Goal: Task Accomplishment & Management: Manage account settings

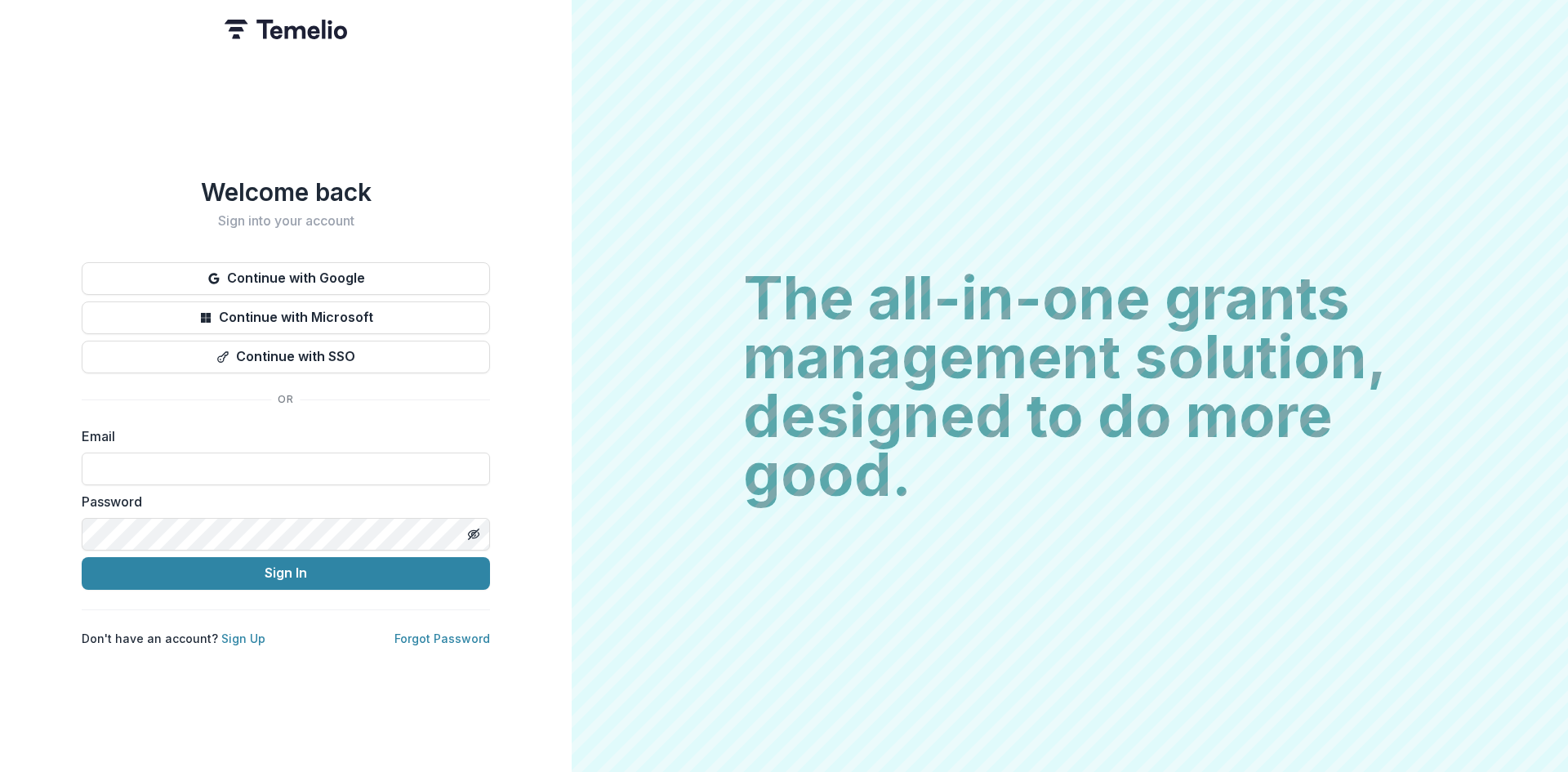
click at [306, 468] on input at bounding box center [286, 469] width 408 height 33
type input "**********"
click at [270, 565] on button "Sign In" at bounding box center [286, 573] width 408 height 33
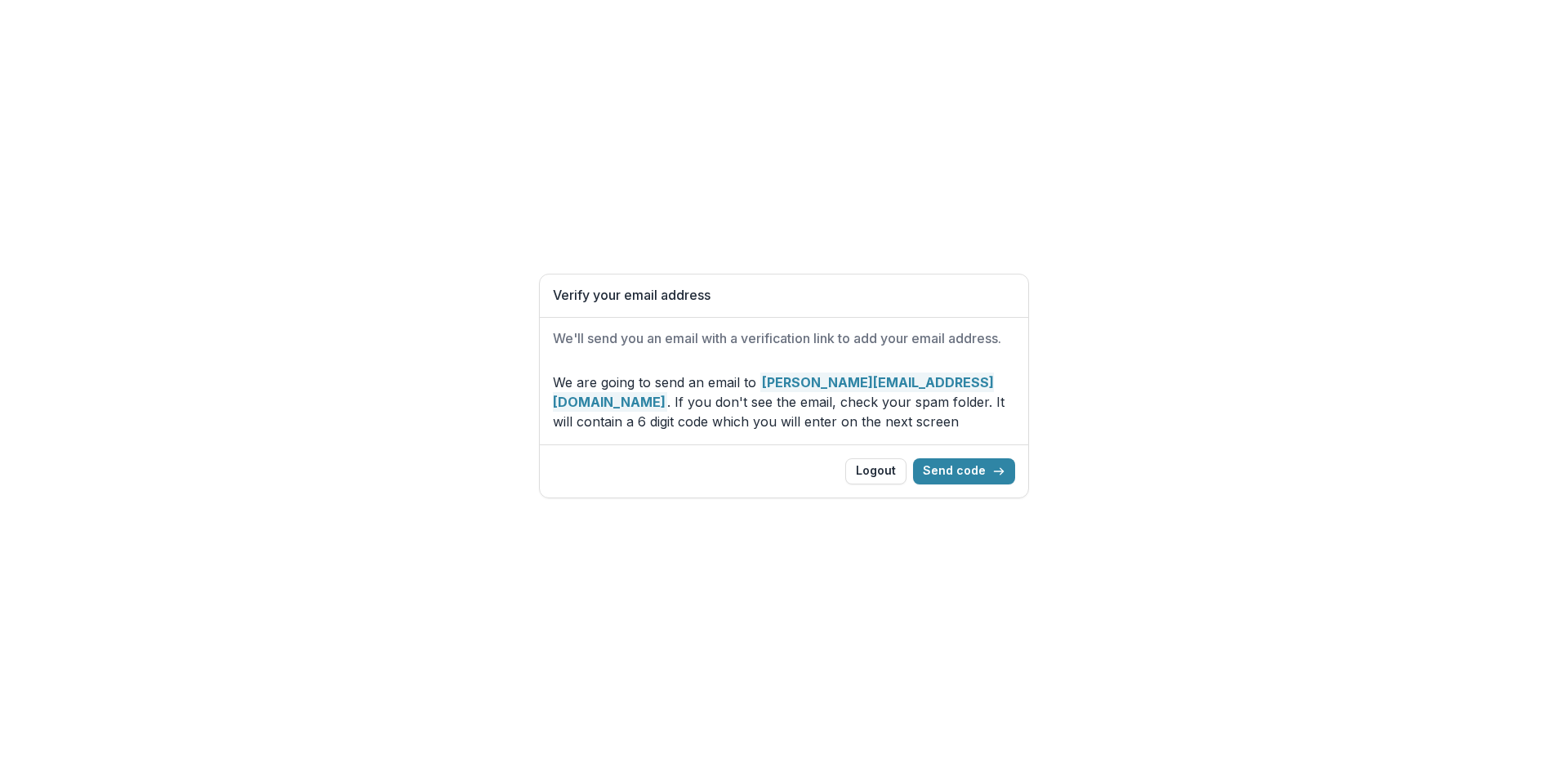
click at [961, 469] on button "Send code" at bounding box center [964, 471] width 102 height 26
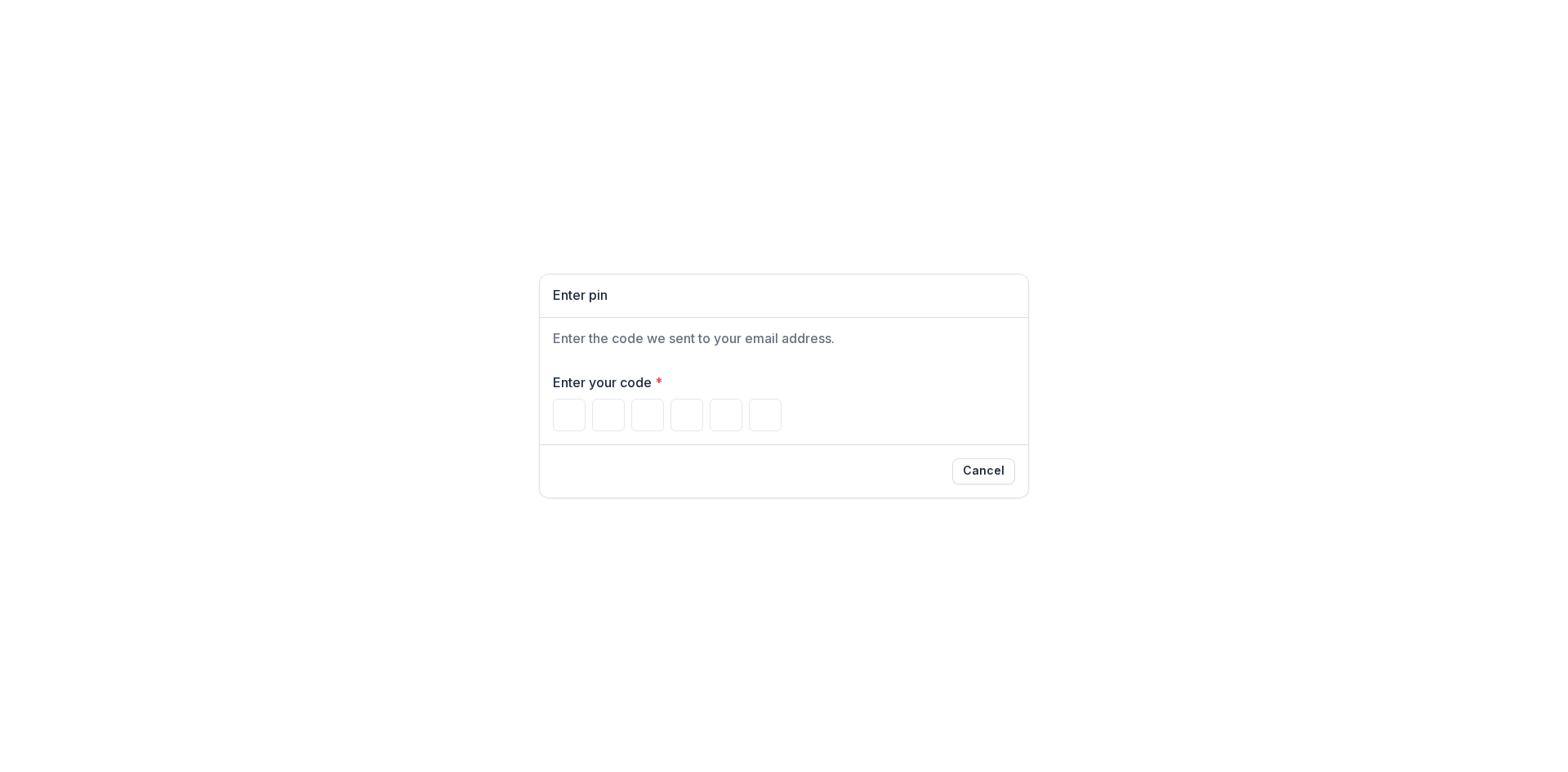
type input "*"
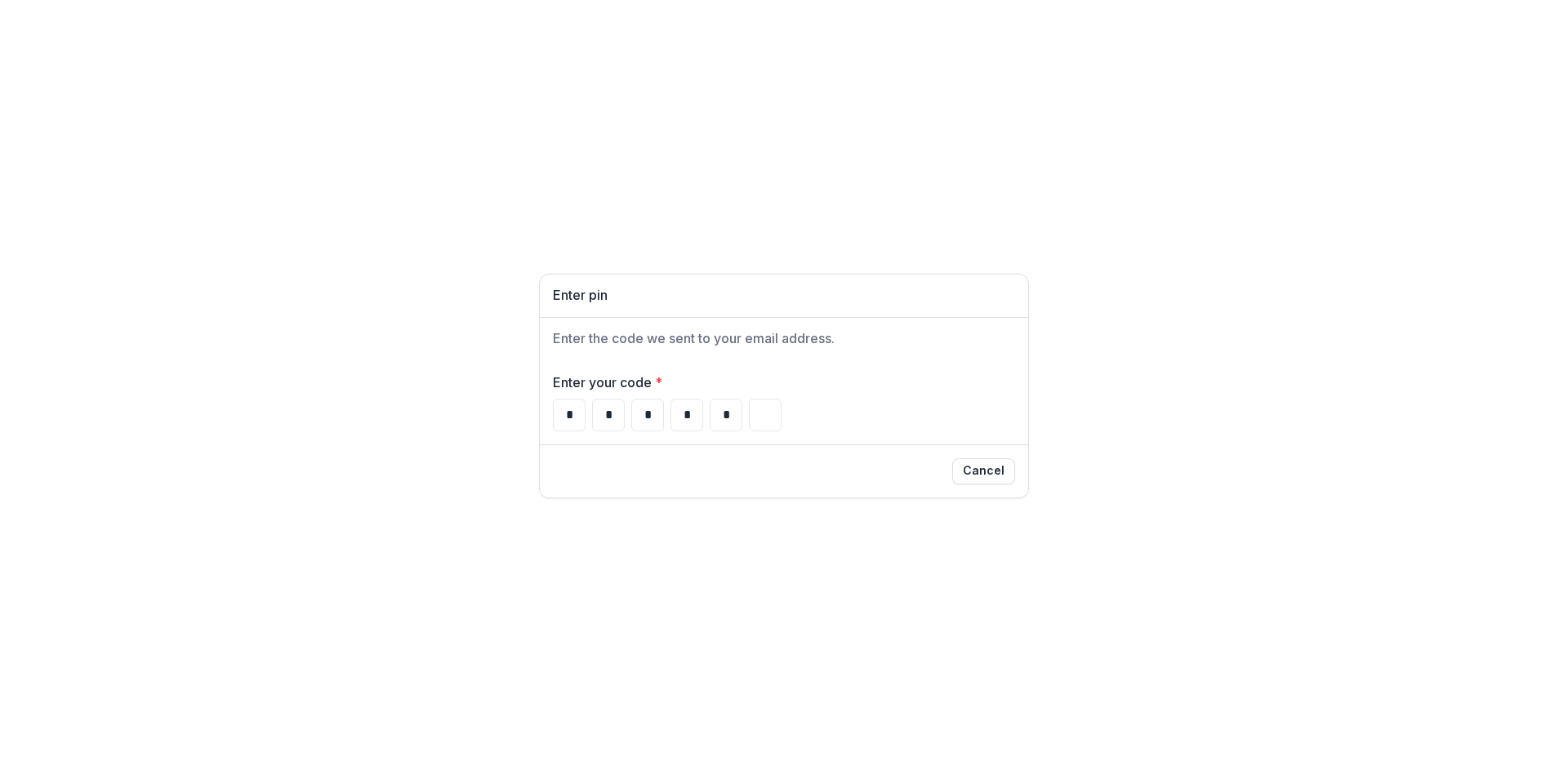
type input "*"
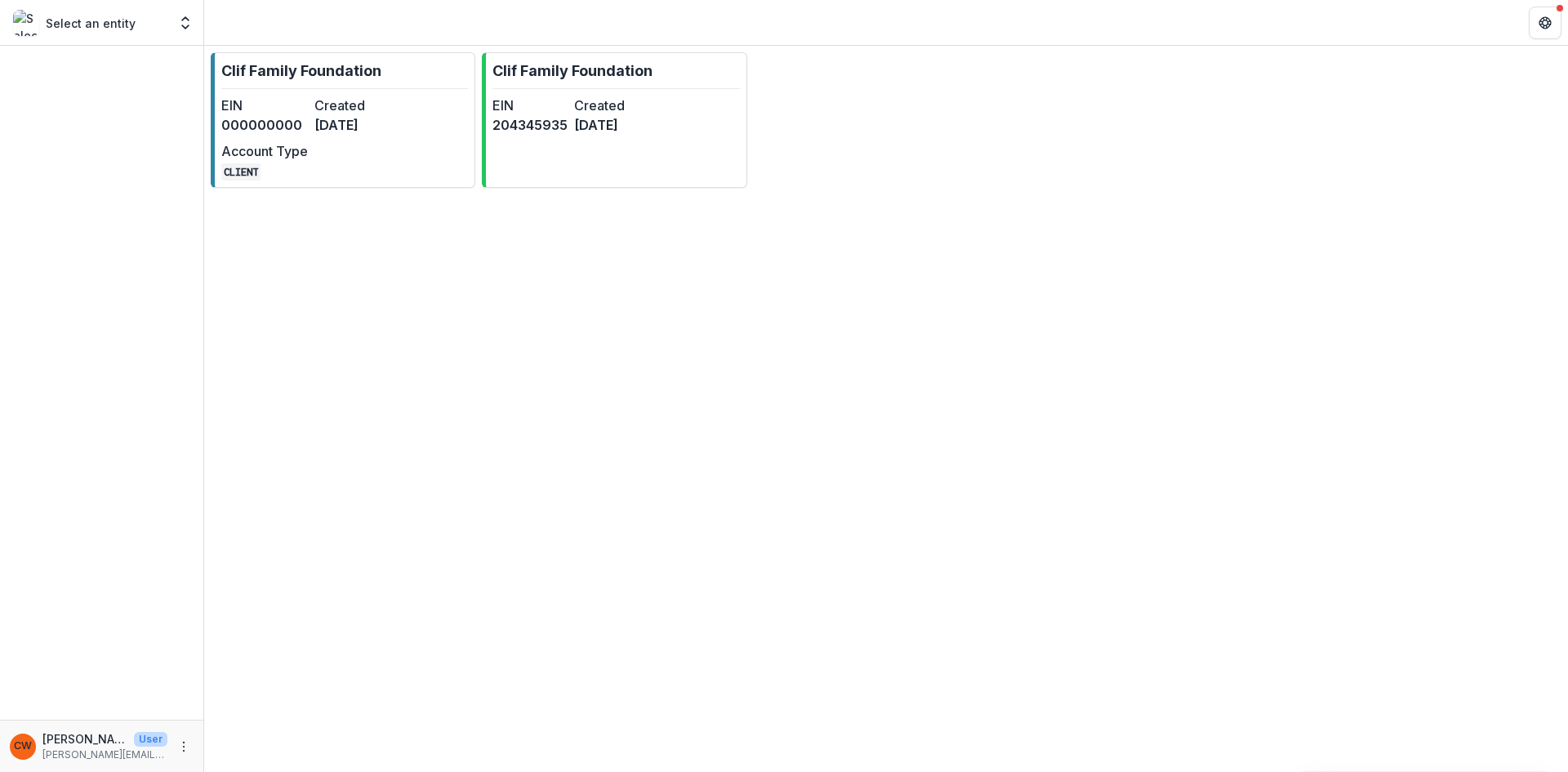
click at [594, 57] on link "Clif Family Foundation EIN [US_EMPLOYER_IDENTIFICATION_NUMBER] Created [DATE]" at bounding box center [614, 120] width 265 height 136
click at [293, 135] on div "EIN 000000000 Created [DATE] Account Type CLIENT" at bounding box center [311, 138] width 180 height 85
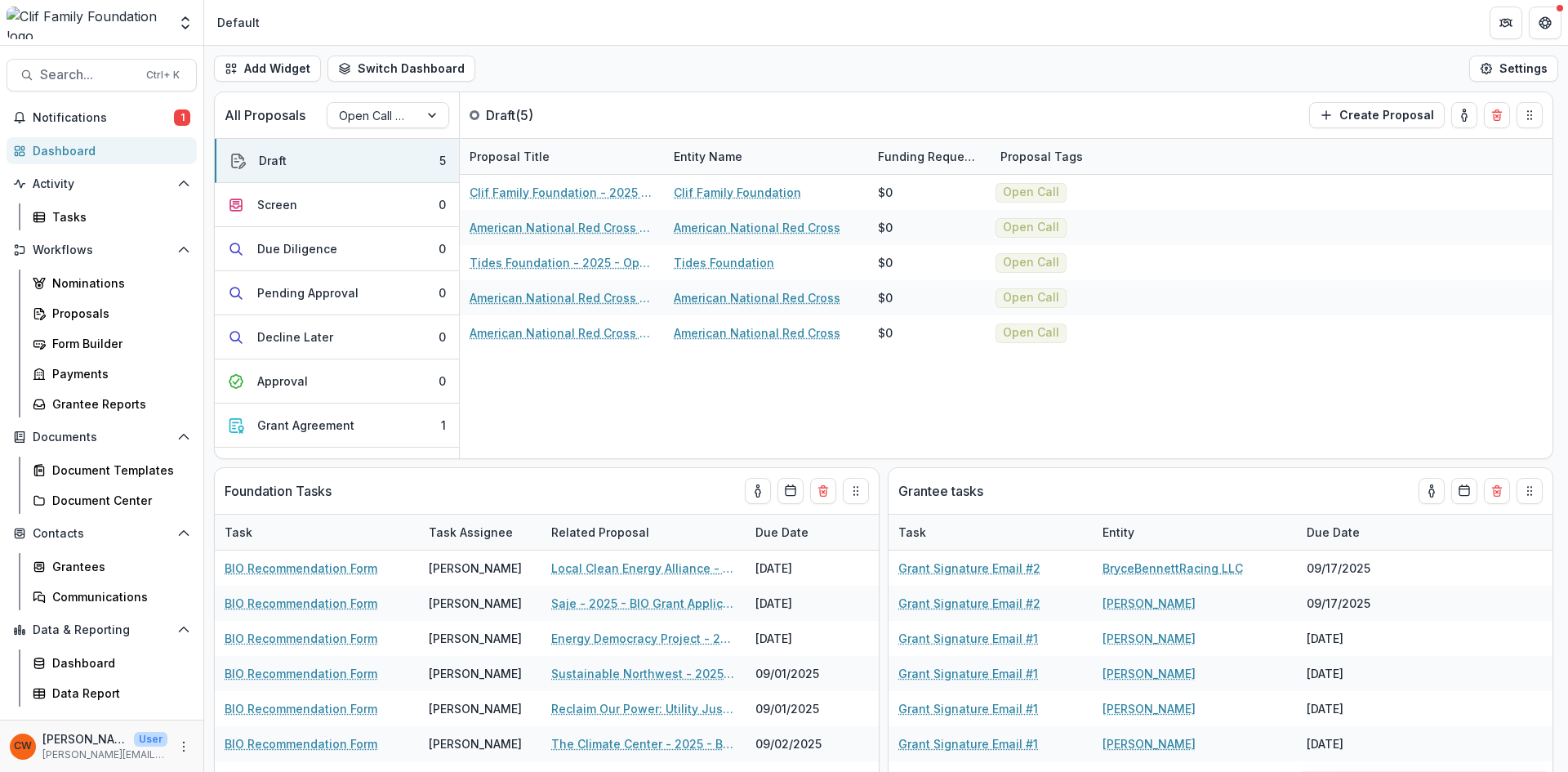
click at [82, 78] on span "Search..." at bounding box center [88, 74] width 96 height 16
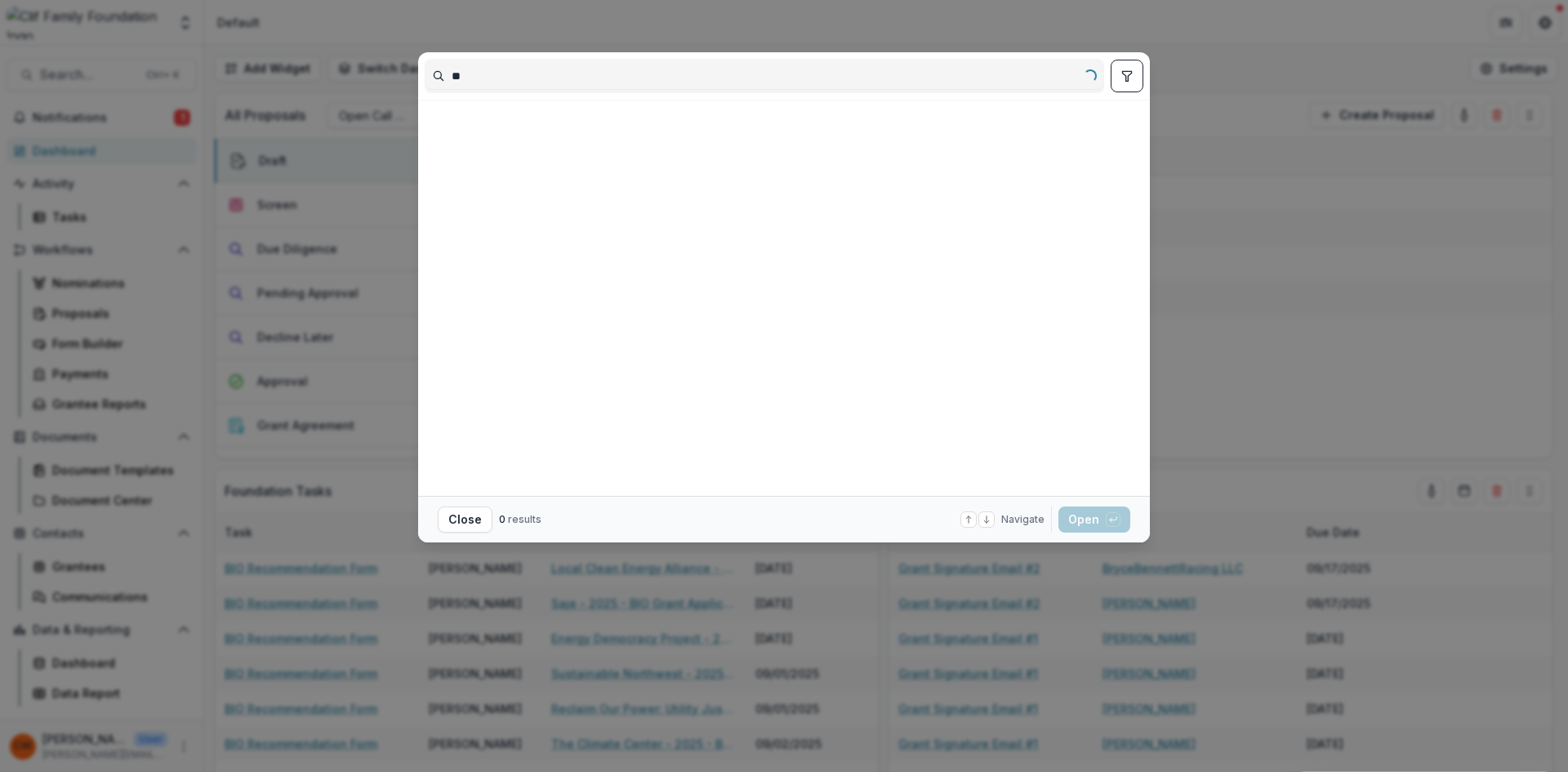
type input "*"
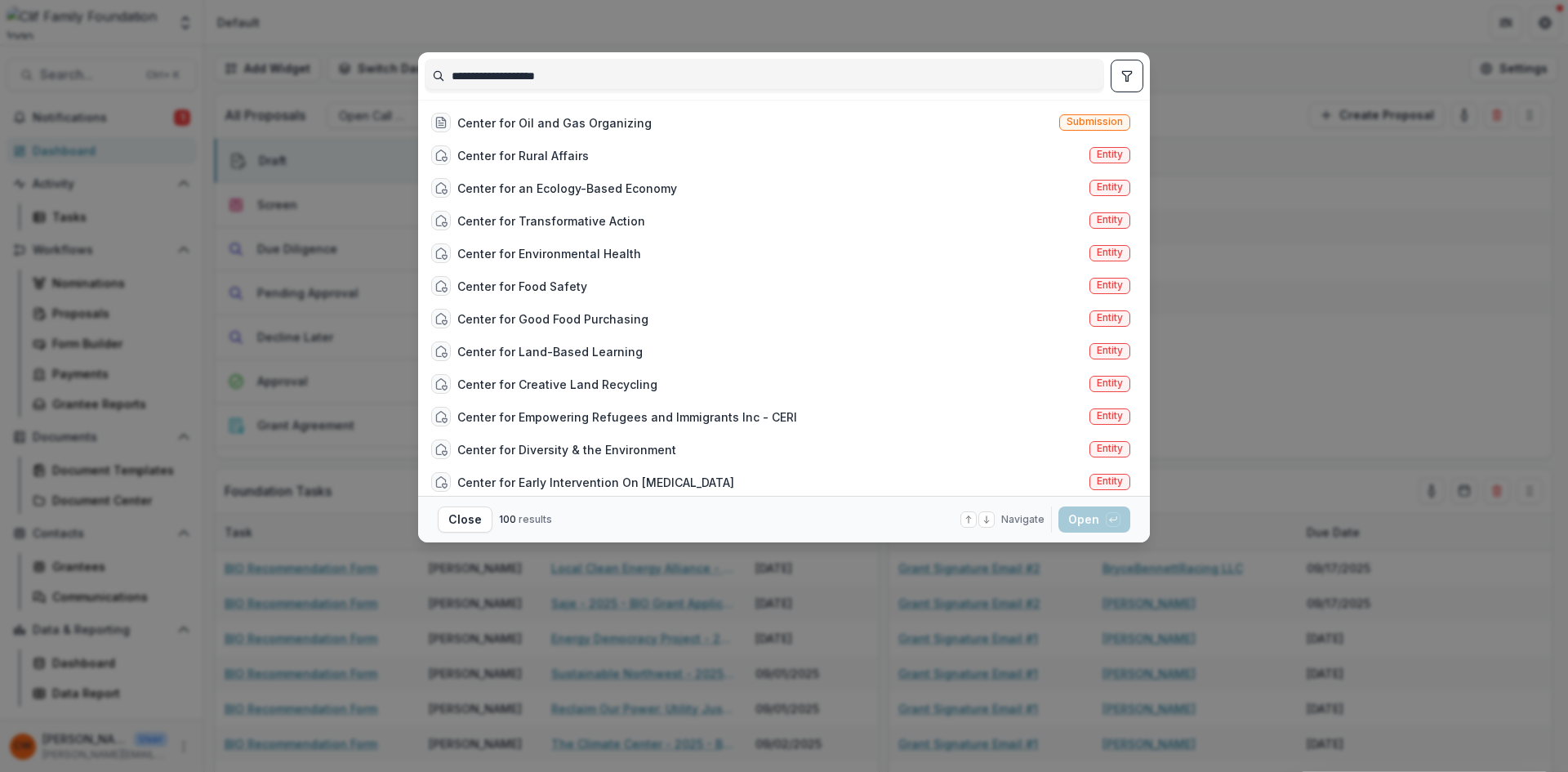
type input "**********"
click at [566, 130] on div "Center for Oil and Gas Organizing" at bounding box center [555, 123] width 194 height 17
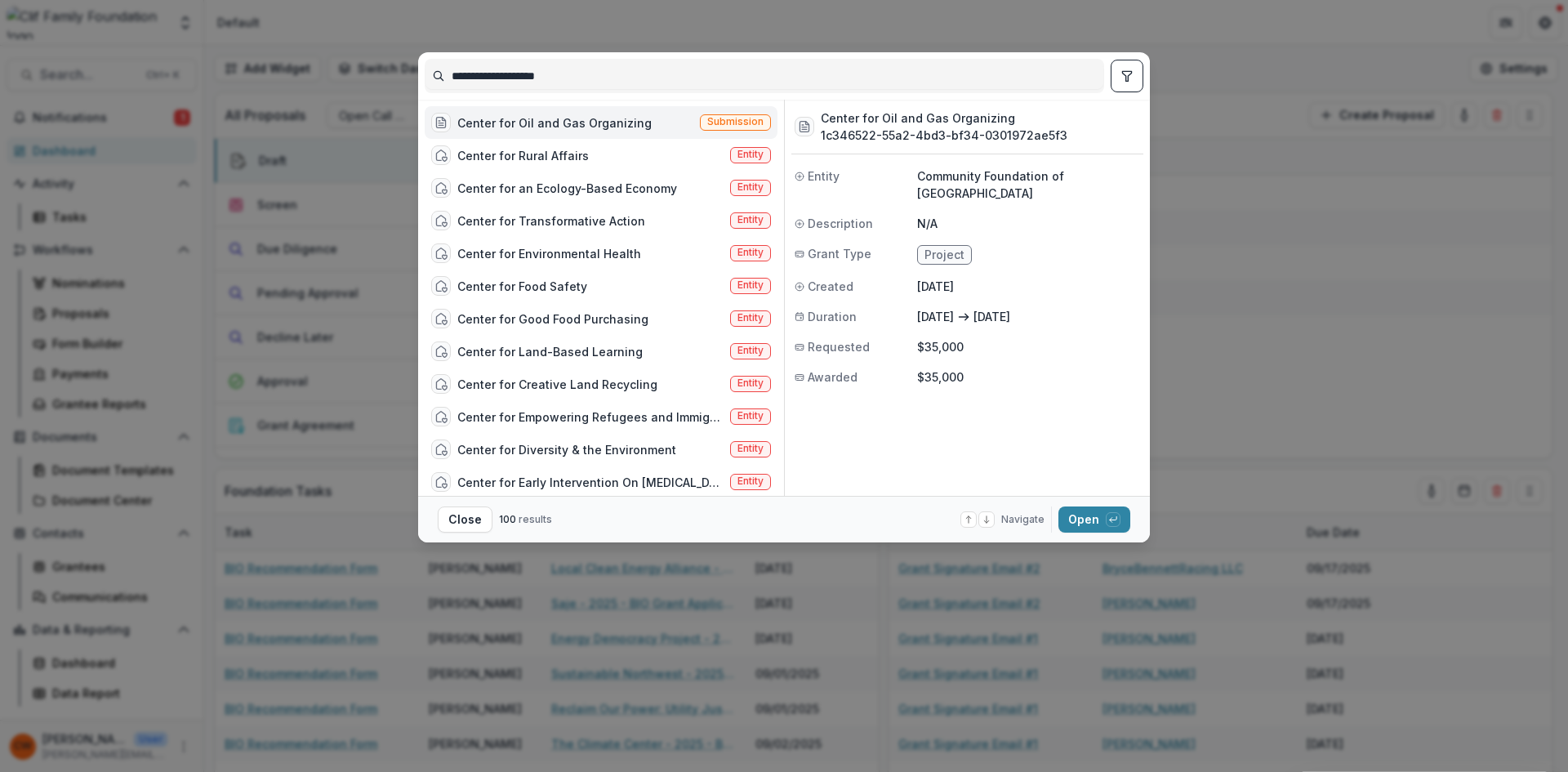
click at [1090, 517] on button "Open with enter key" at bounding box center [1094, 520] width 72 height 26
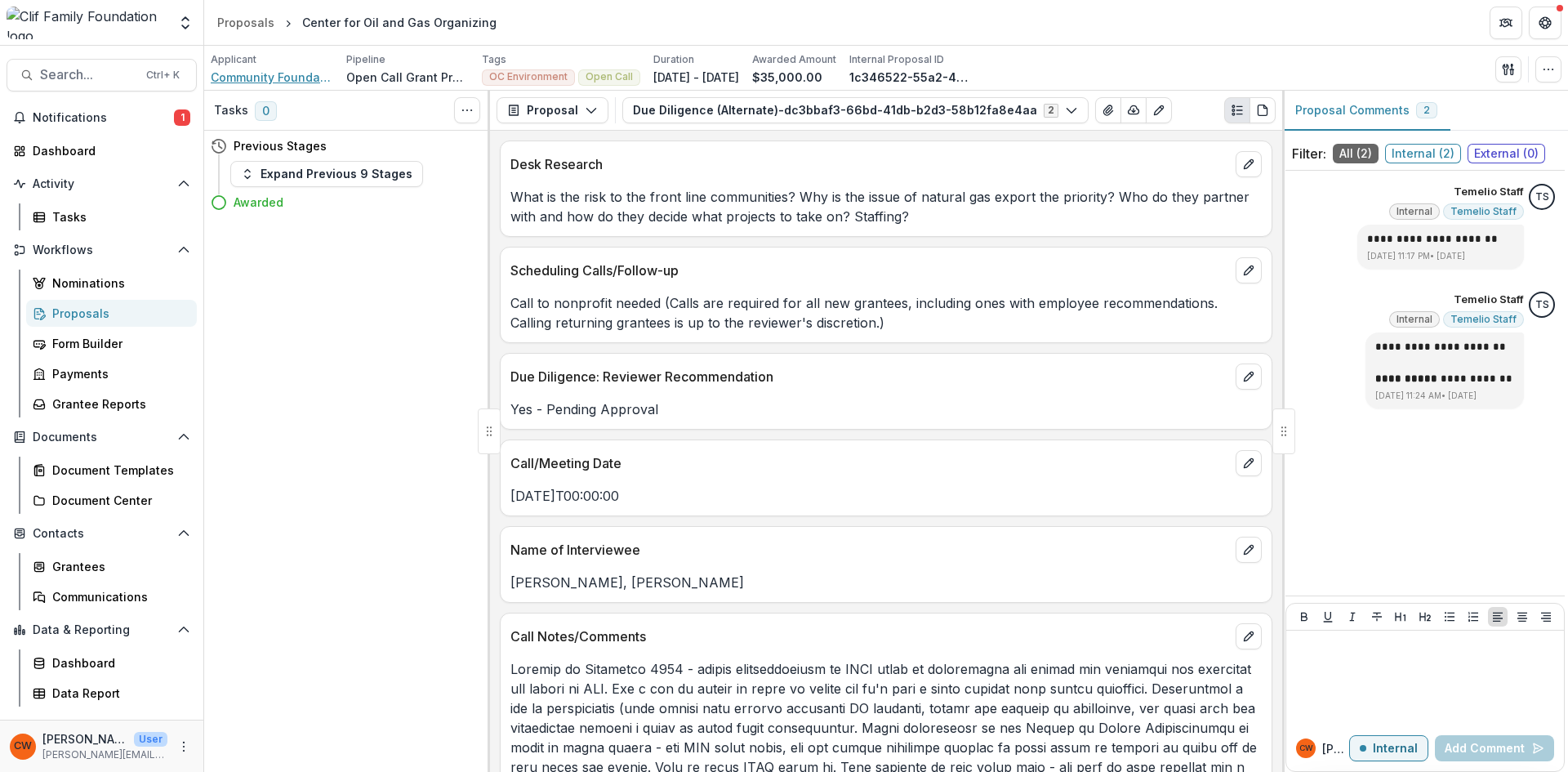
click at [270, 76] on span "Community Foundation of [GEOGRAPHIC_DATA]" at bounding box center [272, 77] width 122 height 17
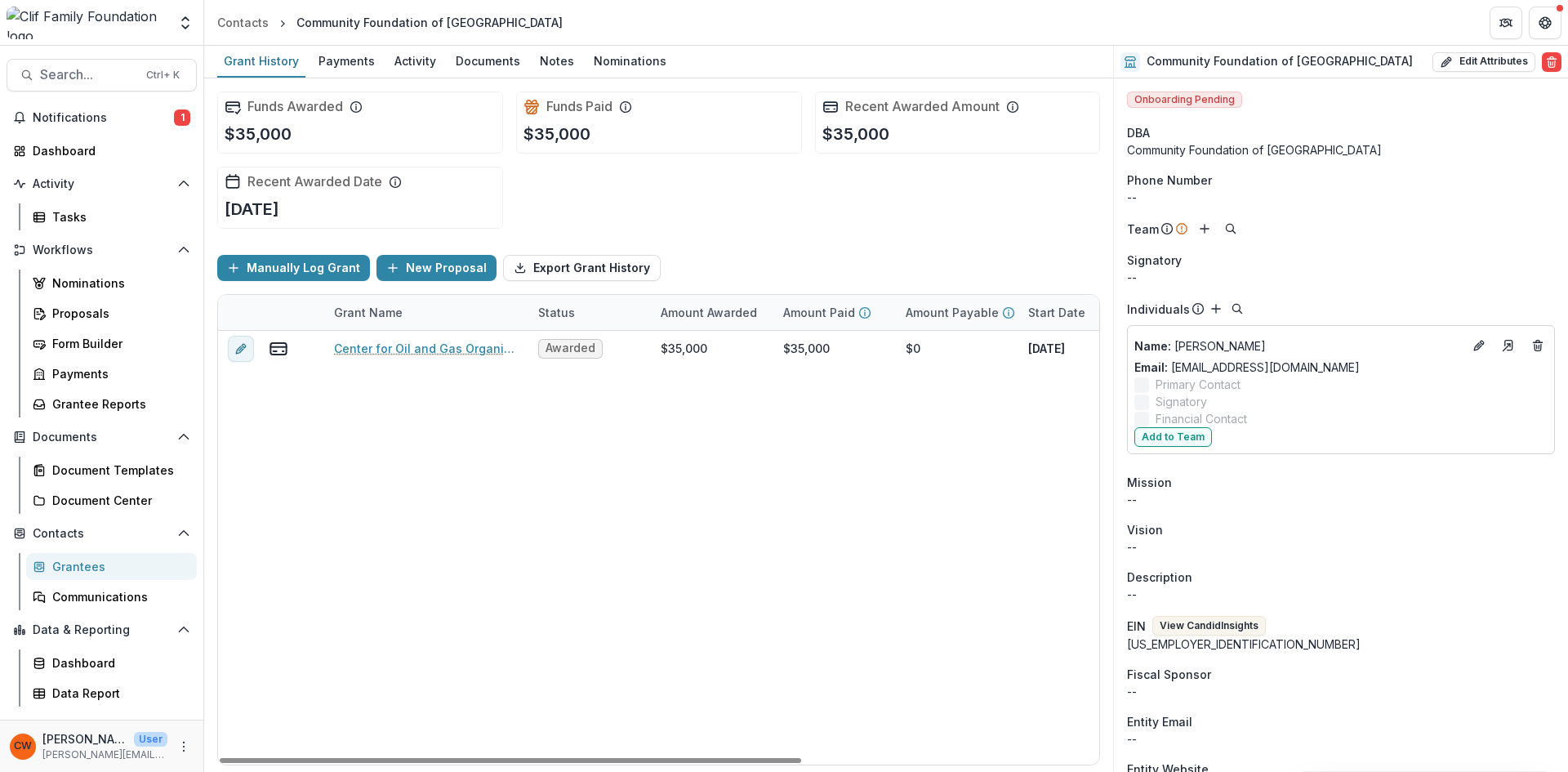
click at [540, 62] on div "Notes" at bounding box center [557, 60] width 47 height 24
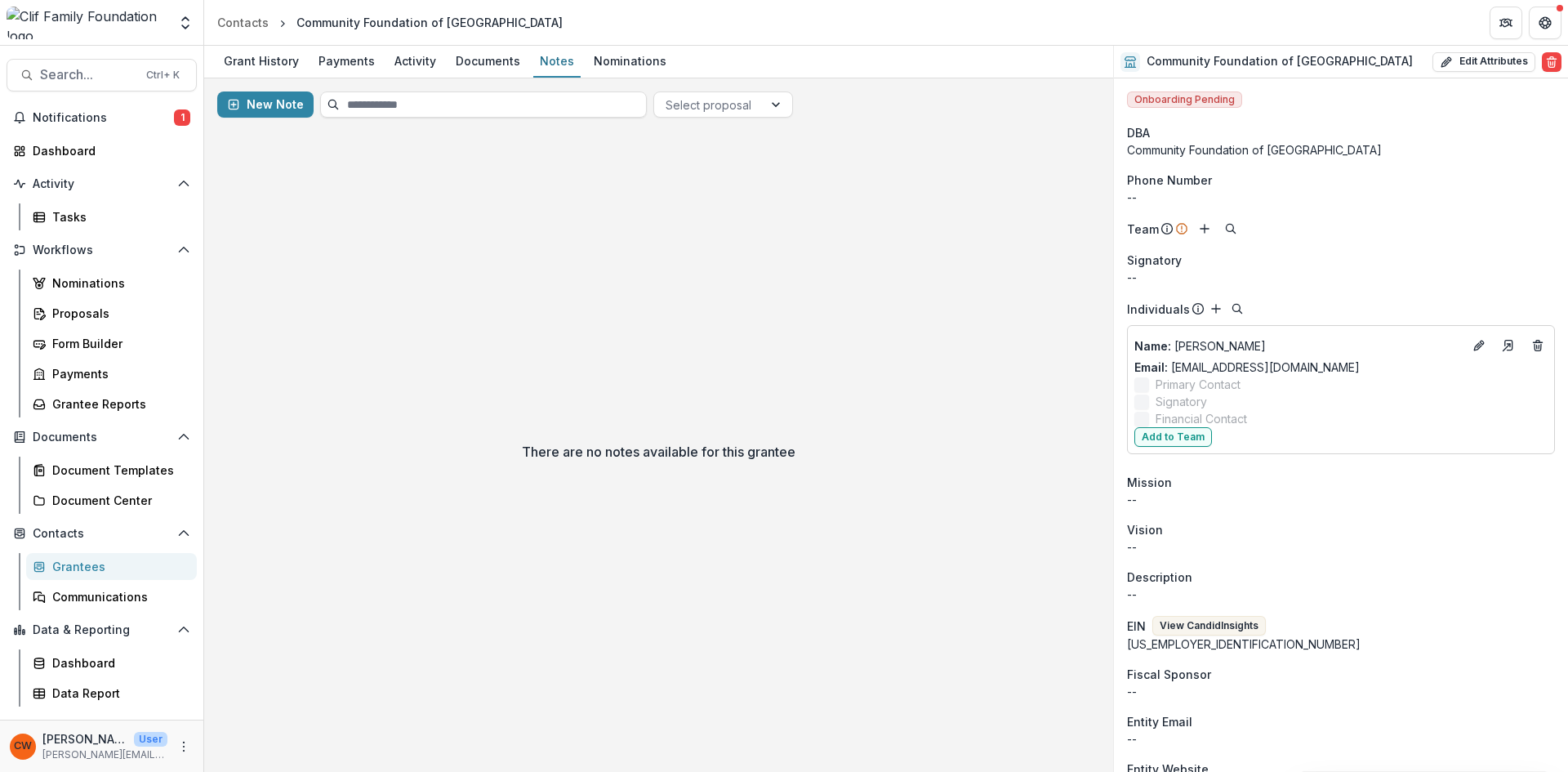
click at [282, 104] on button "New Note" at bounding box center [265, 105] width 96 height 26
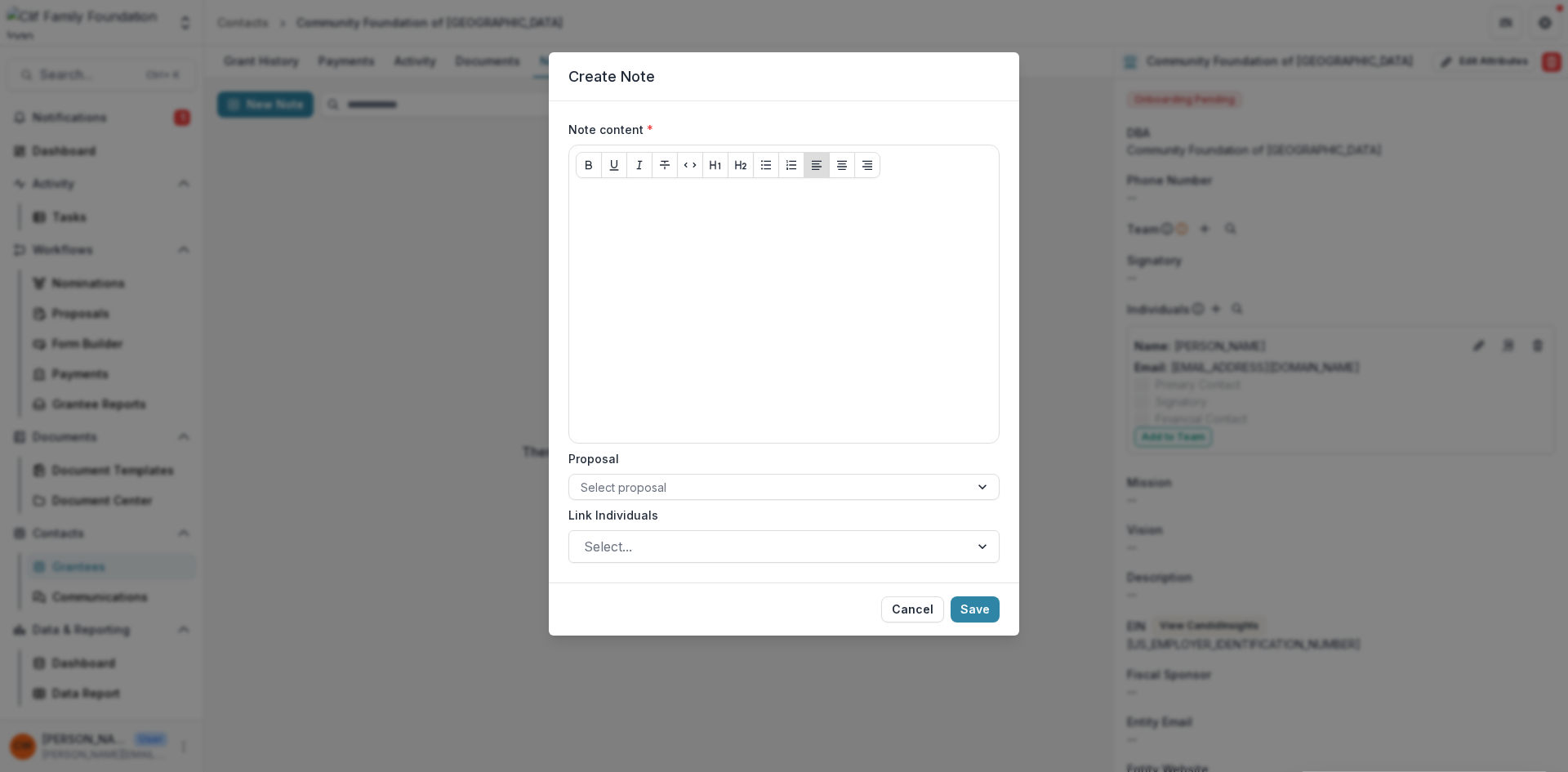
click at [665, 122] on label "Note content *" at bounding box center [779, 129] width 421 height 17
click at [665, 132] on label "Note content *" at bounding box center [779, 129] width 421 height 17
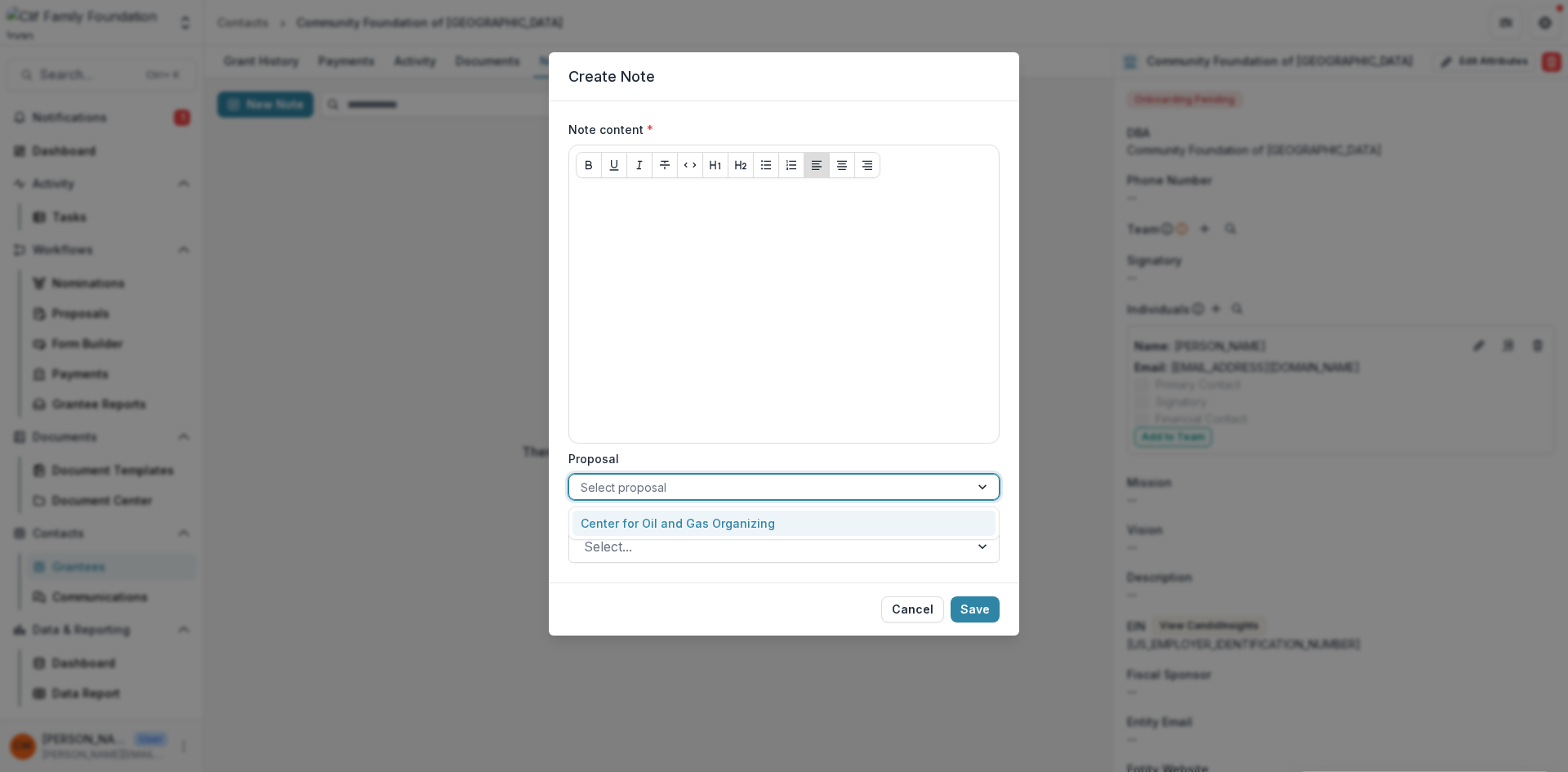
click at [656, 484] on div at bounding box center [769, 487] width 377 height 20
click at [666, 524] on div "Center for Oil and Gas Organizing" at bounding box center [784, 523] width 423 height 25
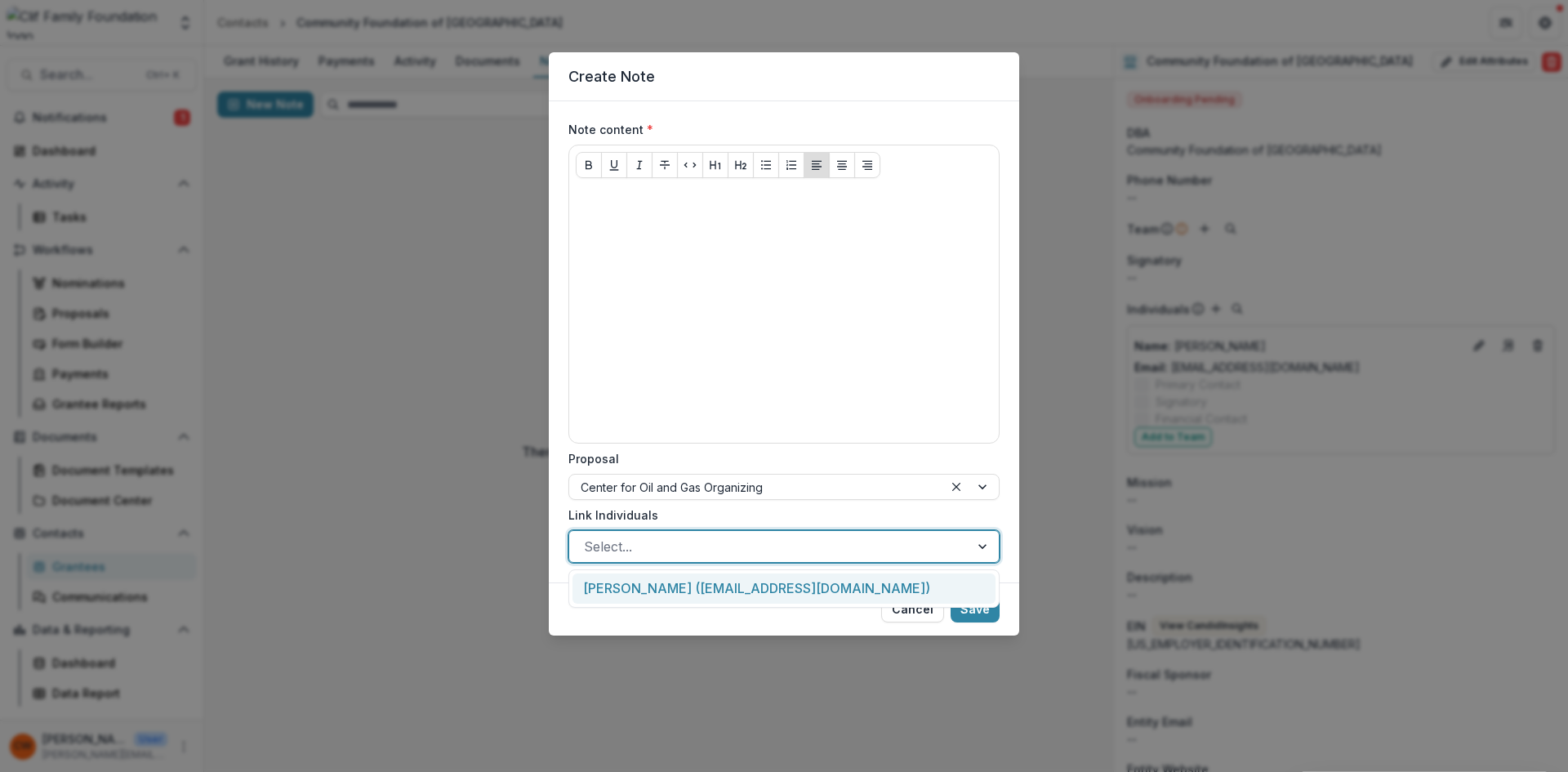
click at [657, 547] on div at bounding box center [769, 547] width 371 height 23
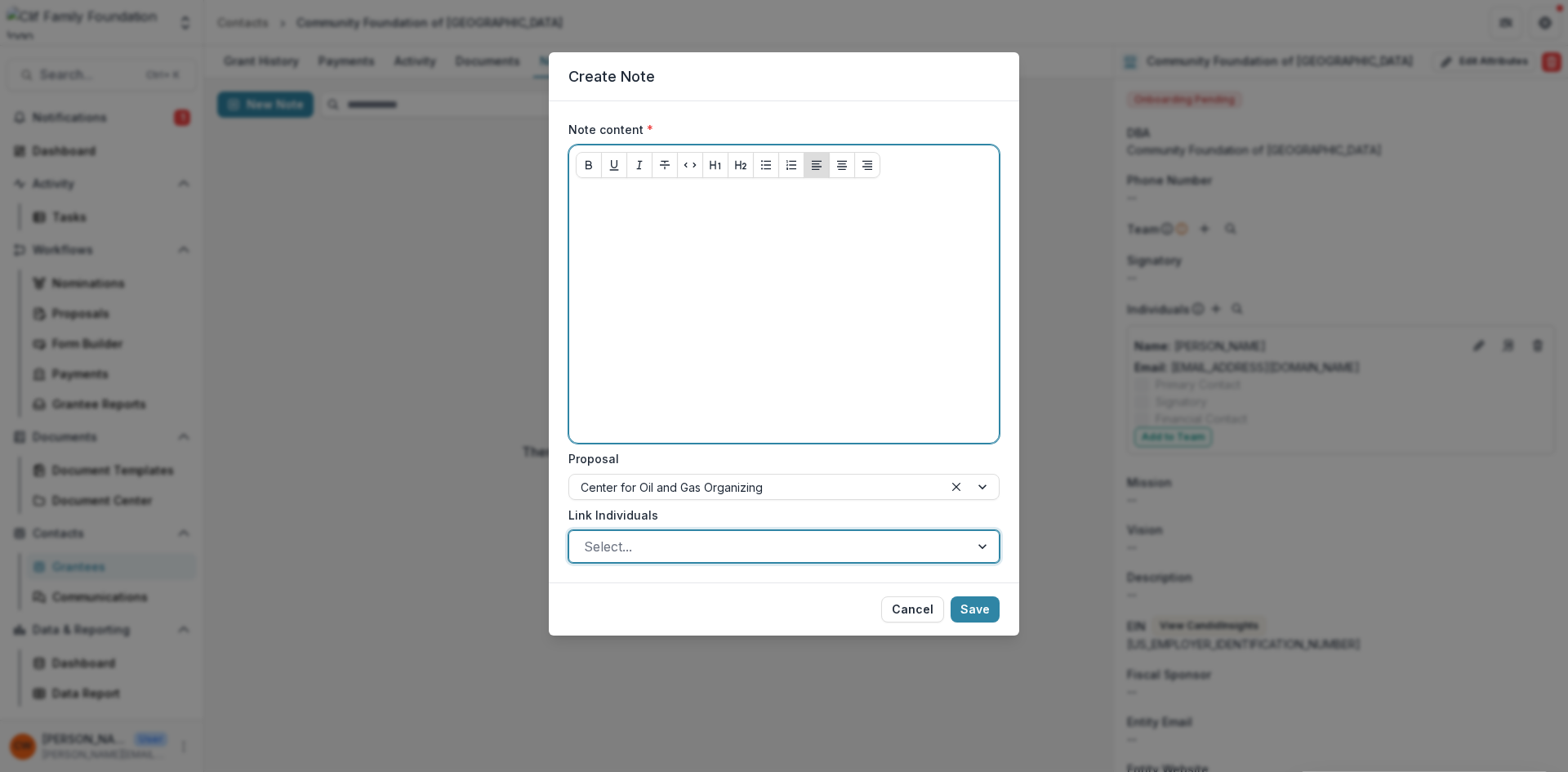
click at [644, 357] on div at bounding box center [784, 314] width 416 height 245
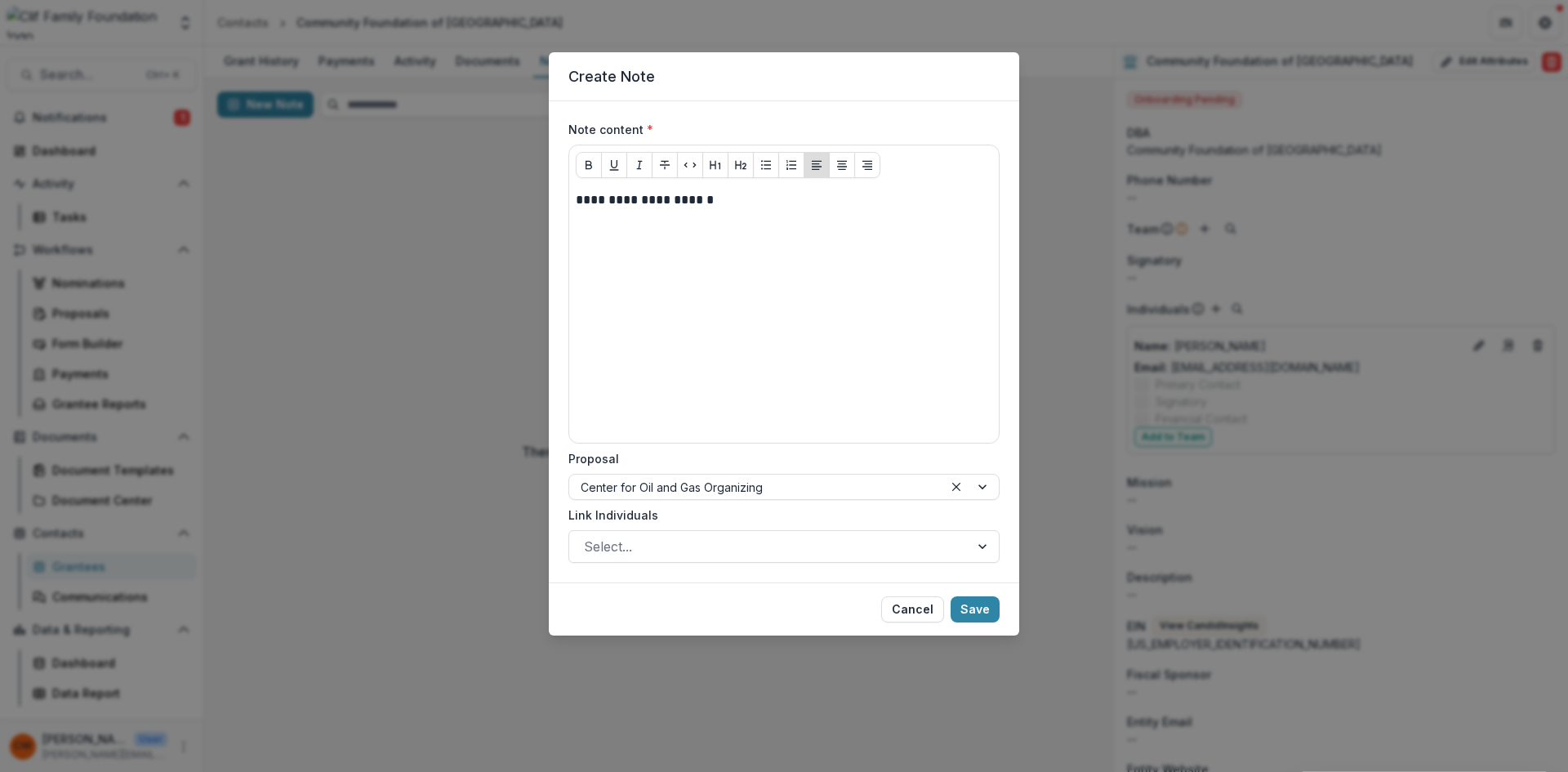
click at [971, 615] on button "Save" at bounding box center [975, 609] width 49 height 26
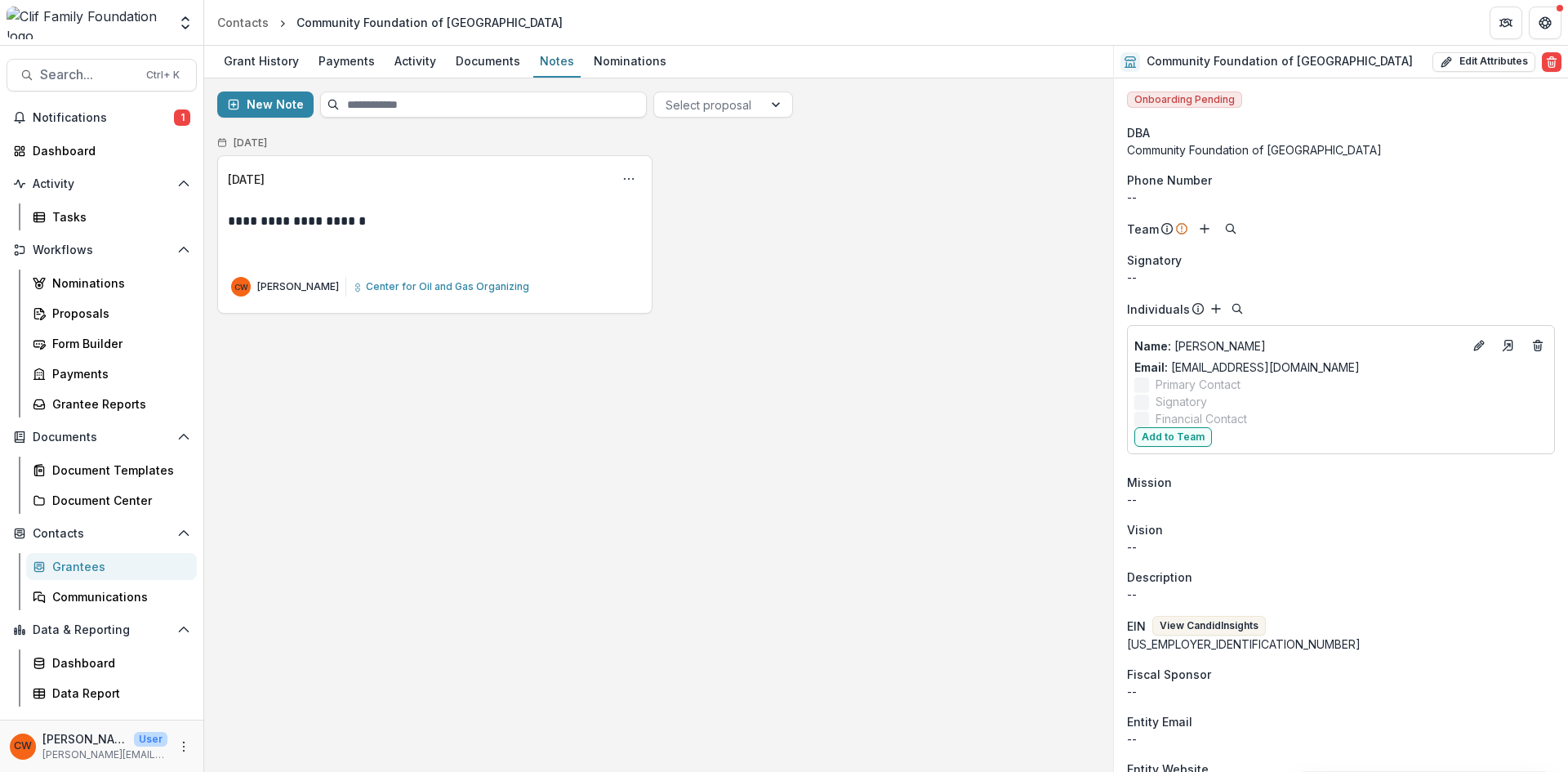
click at [626, 181] on icon "Options" at bounding box center [629, 179] width 13 height 13
click at [528, 248] on button "Edit" at bounding box center [550, 243] width 175 height 27
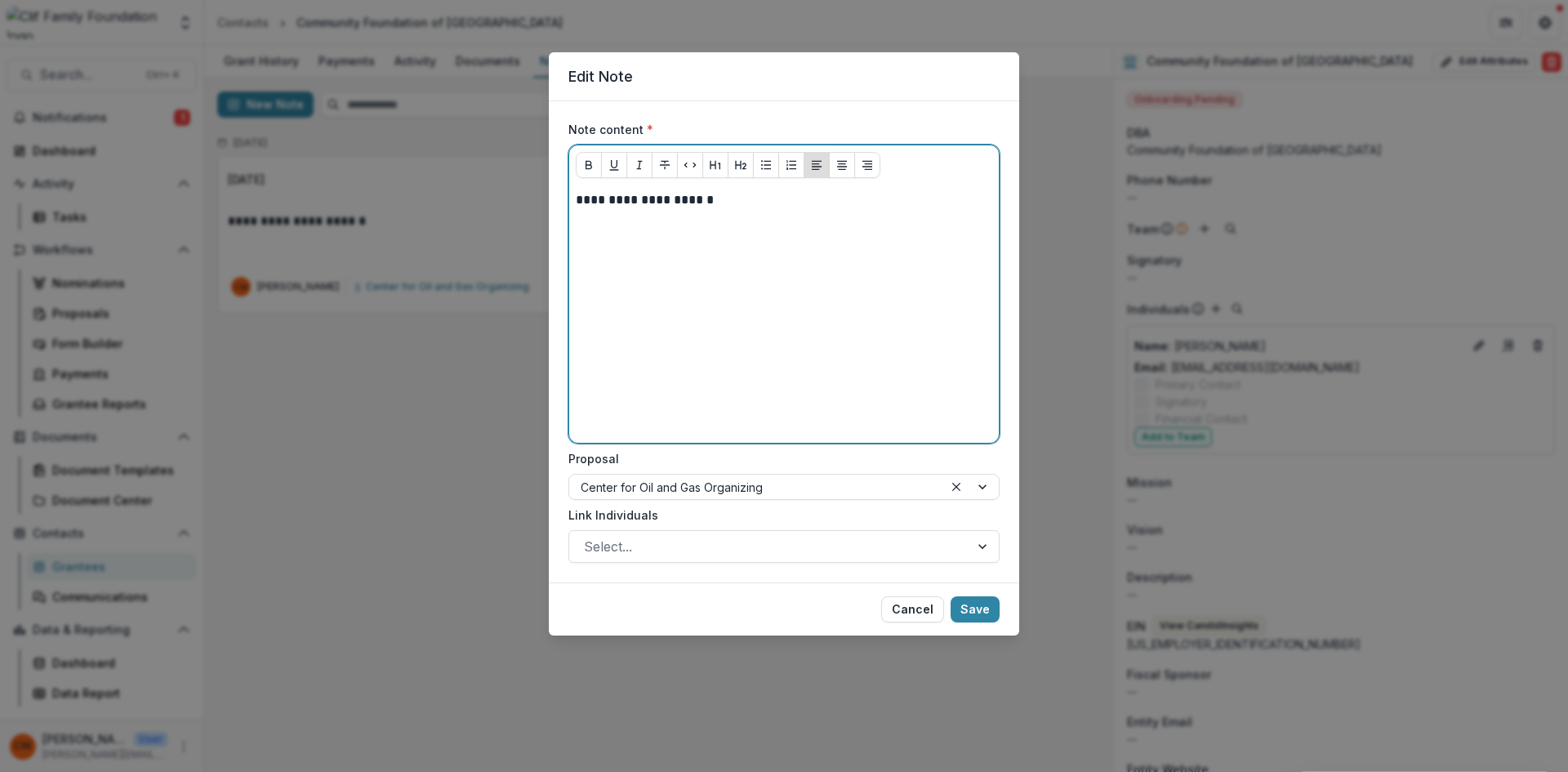
click at [623, 234] on div "**********" at bounding box center [784, 314] width 416 height 245
click at [745, 201] on p "**********" at bounding box center [784, 200] width 416 height 18
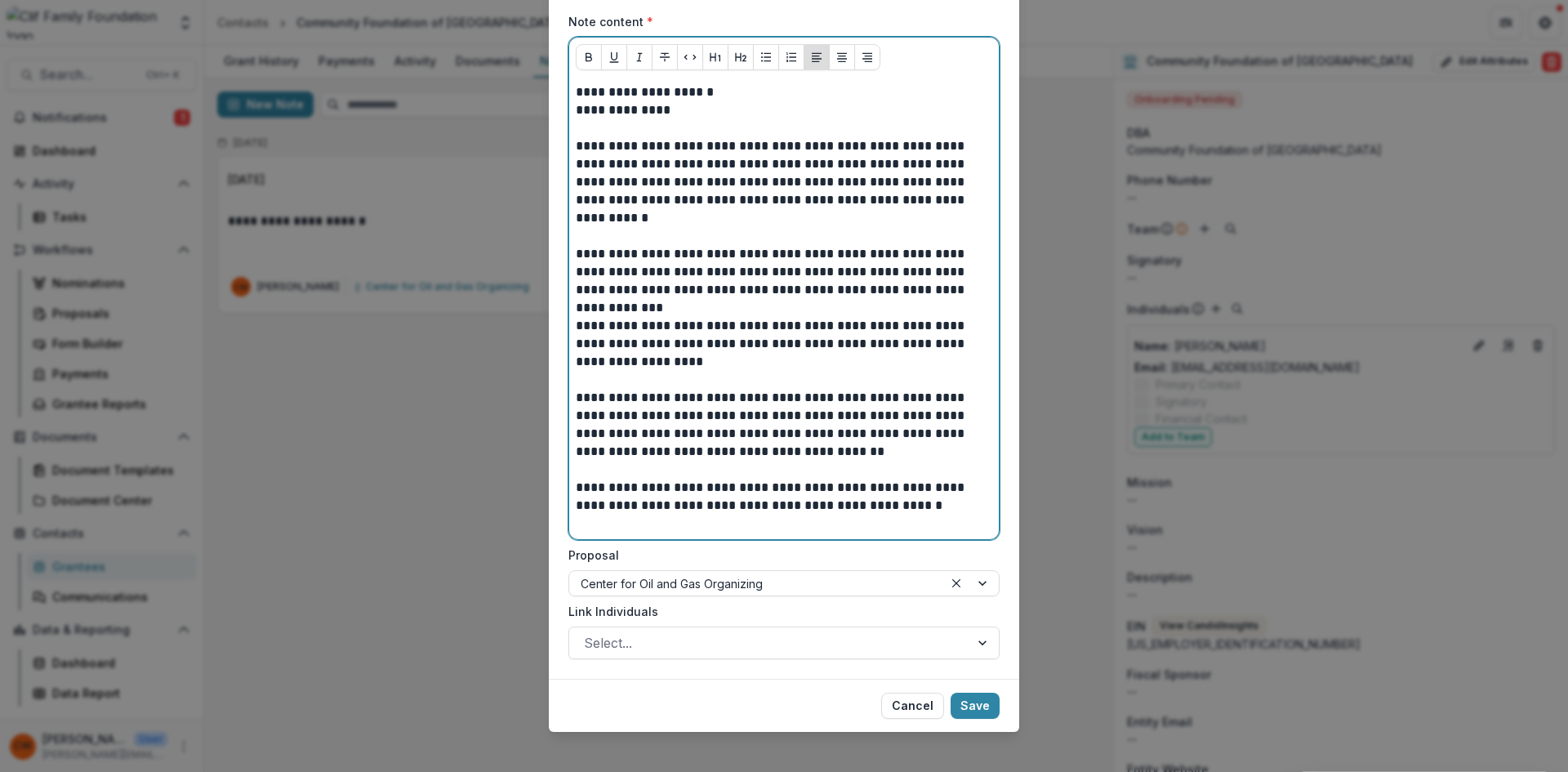
scroll to position [120, 0]
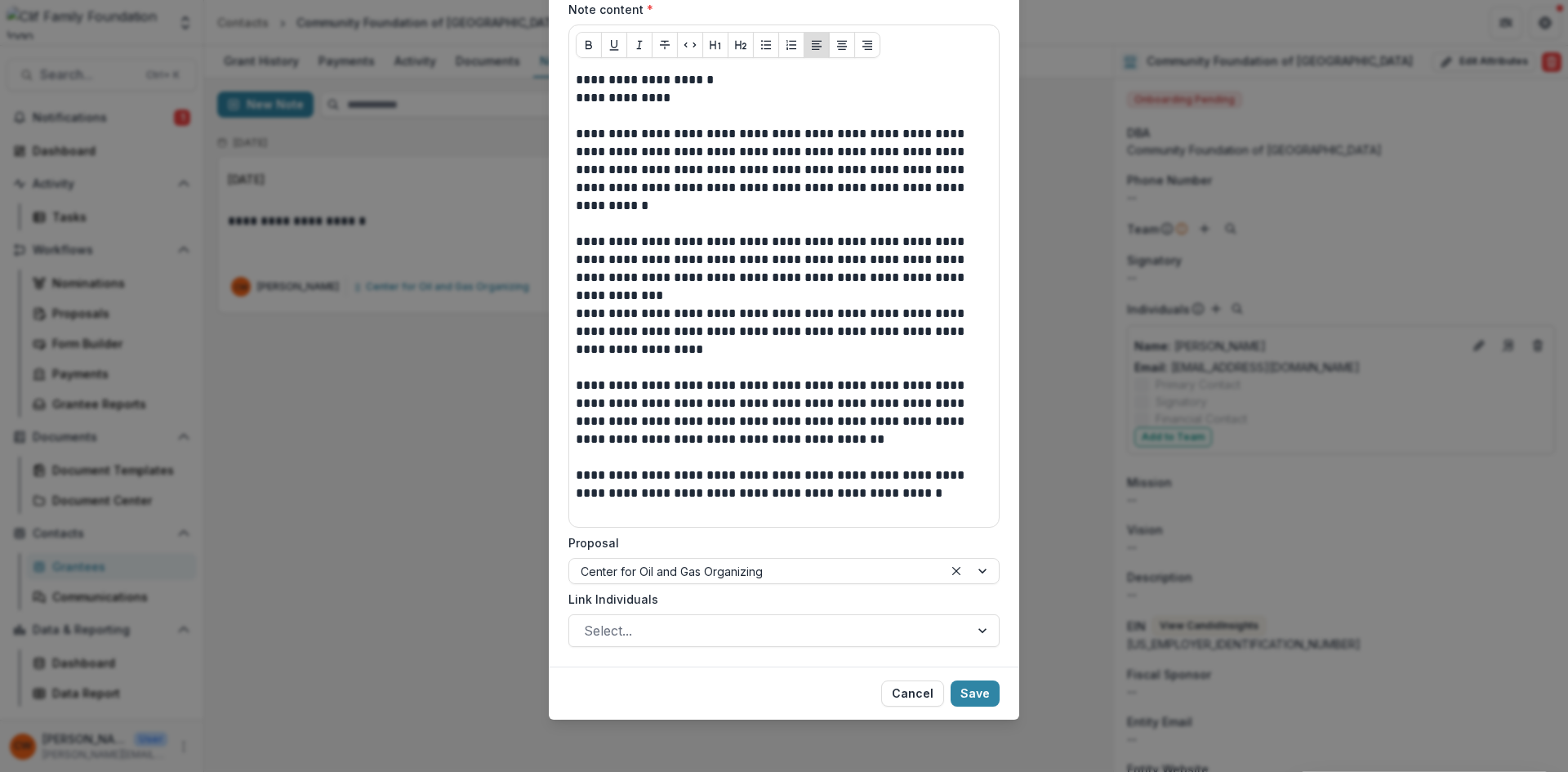
click at [978, 699] on button "Save" at bounding box center [975, 694] width 49 height 26
